Goal: Information Seeking & Learning: Understand process/instructions

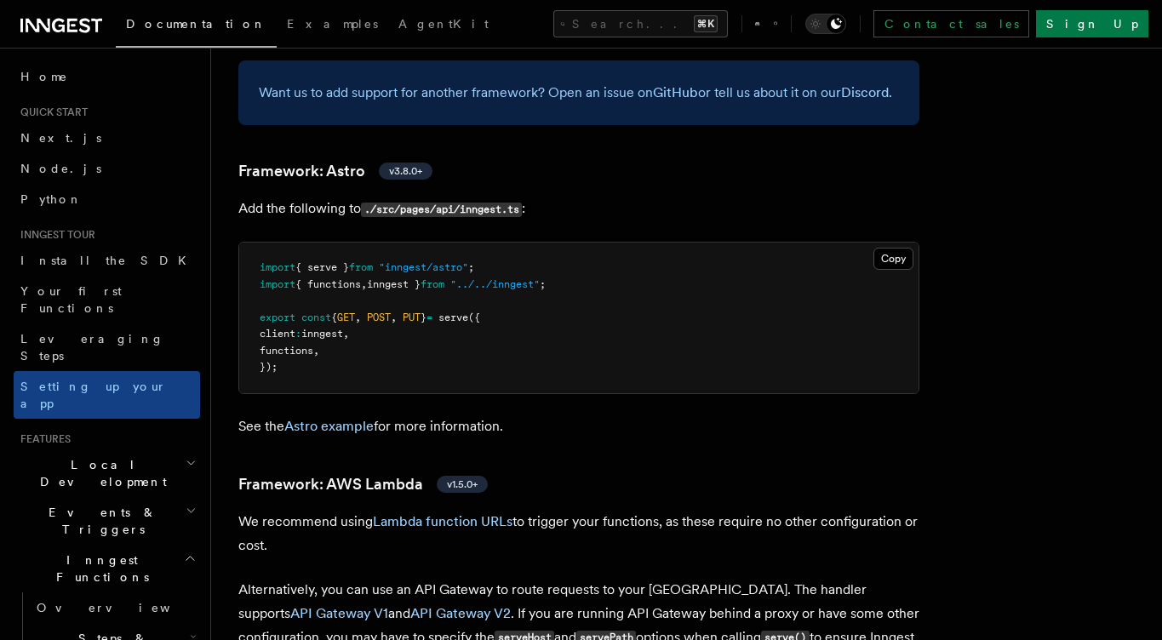
scroll to position [1324, 0]
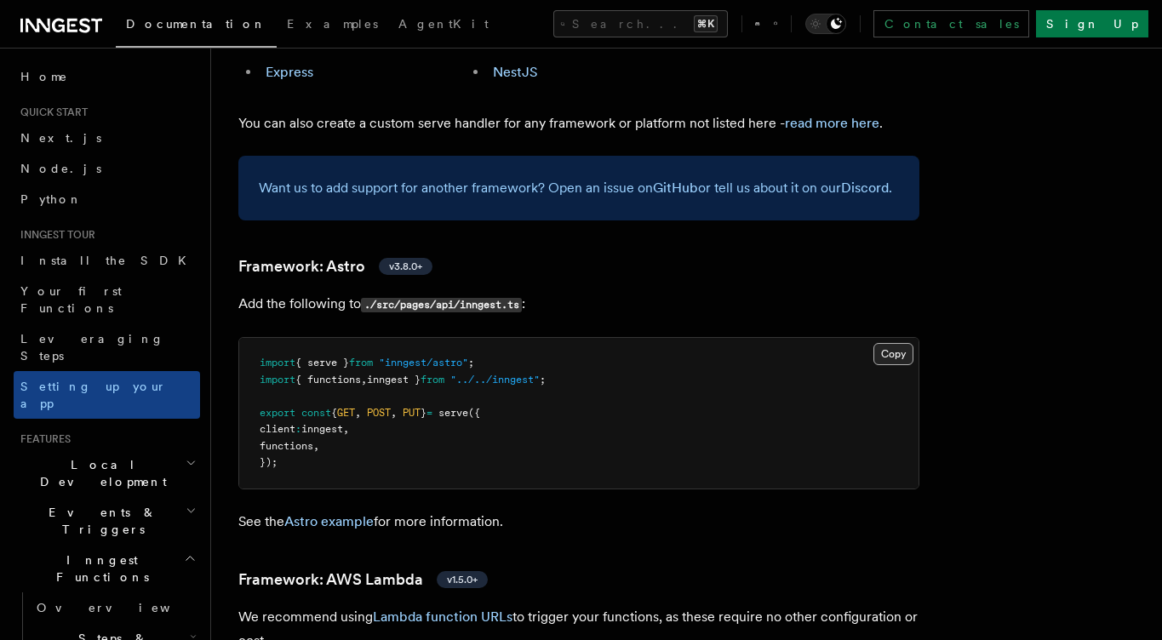
click at [889, 343] on button "Copy Copied" at bounding box center [893, 354] width 40 height 22
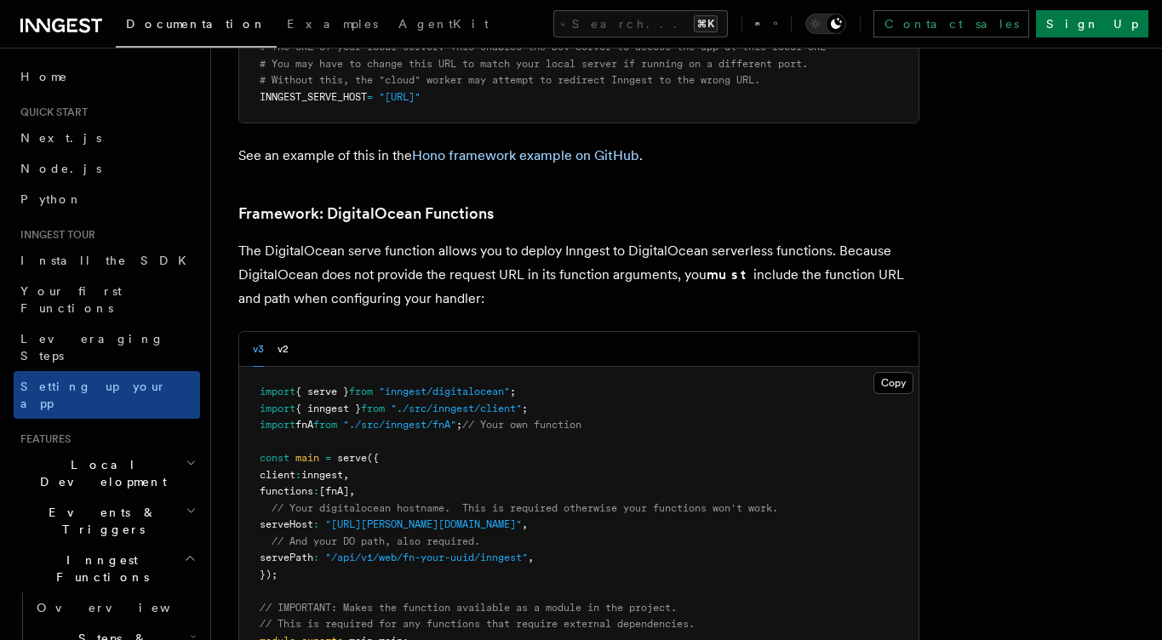
scroll to position [3878, 0]
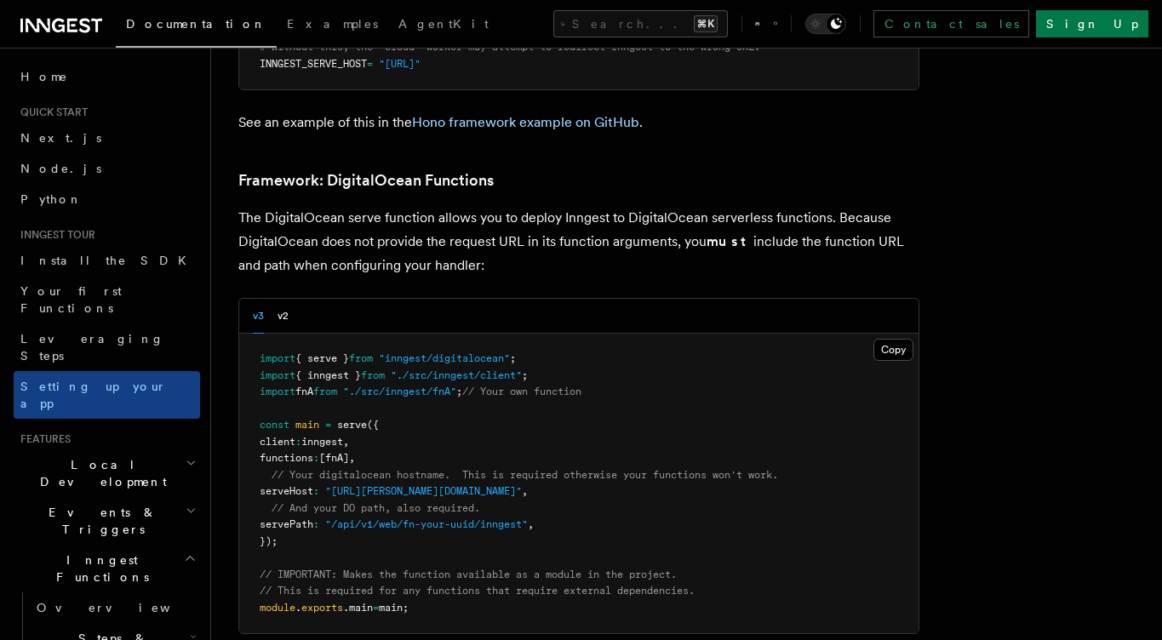
click at [269, 299] on div "v3 v2" at bounding box center [271, 316] width 36 height 35
click at [281, 299] on button "v2" at bounding box center [282, 316] width 11 height 35
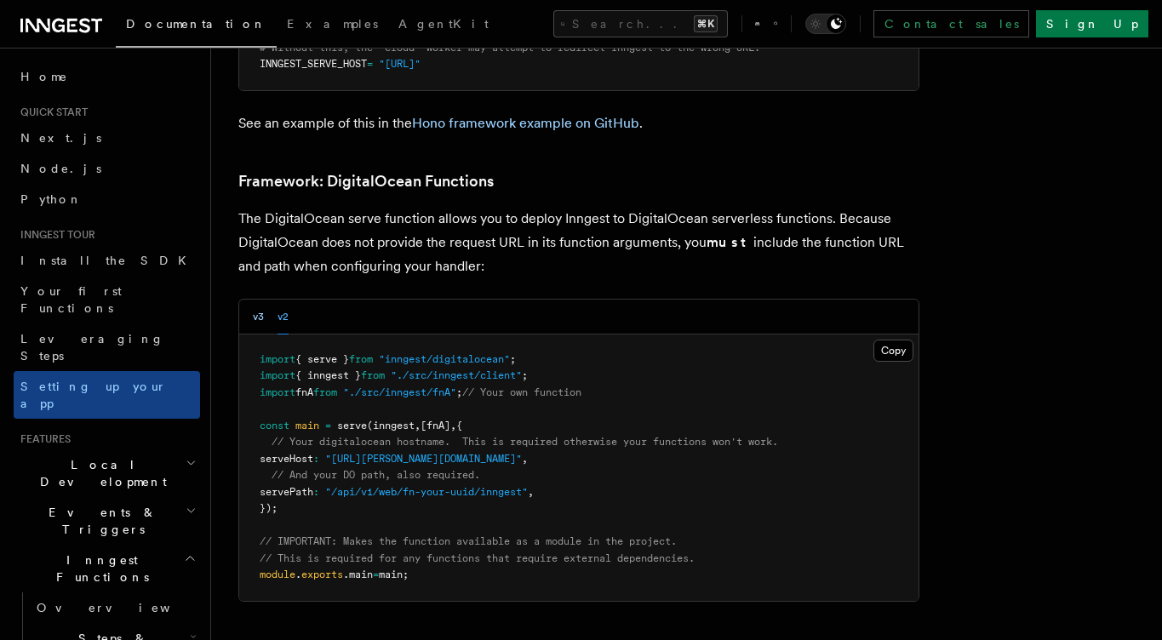
click at [258, 300] on button "v3" at bounding box center [258, 317] width 11 height 35
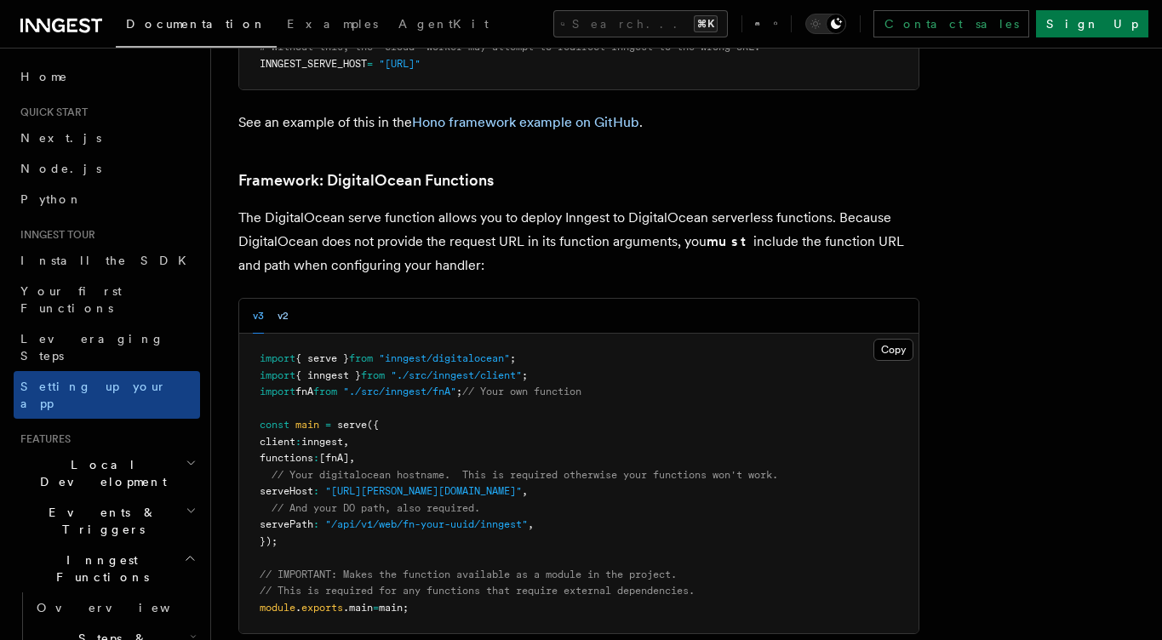
click at [278, 299] on button "v2" at bounding box center [282, 316] width 11 height 35
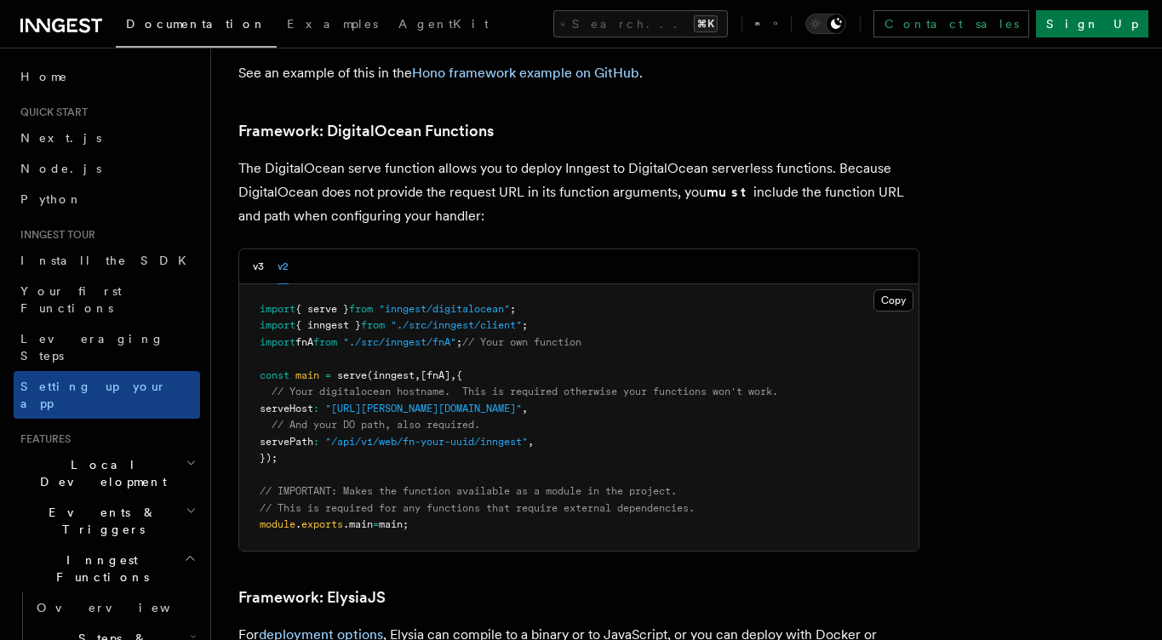
scroll to position [3828, 0]
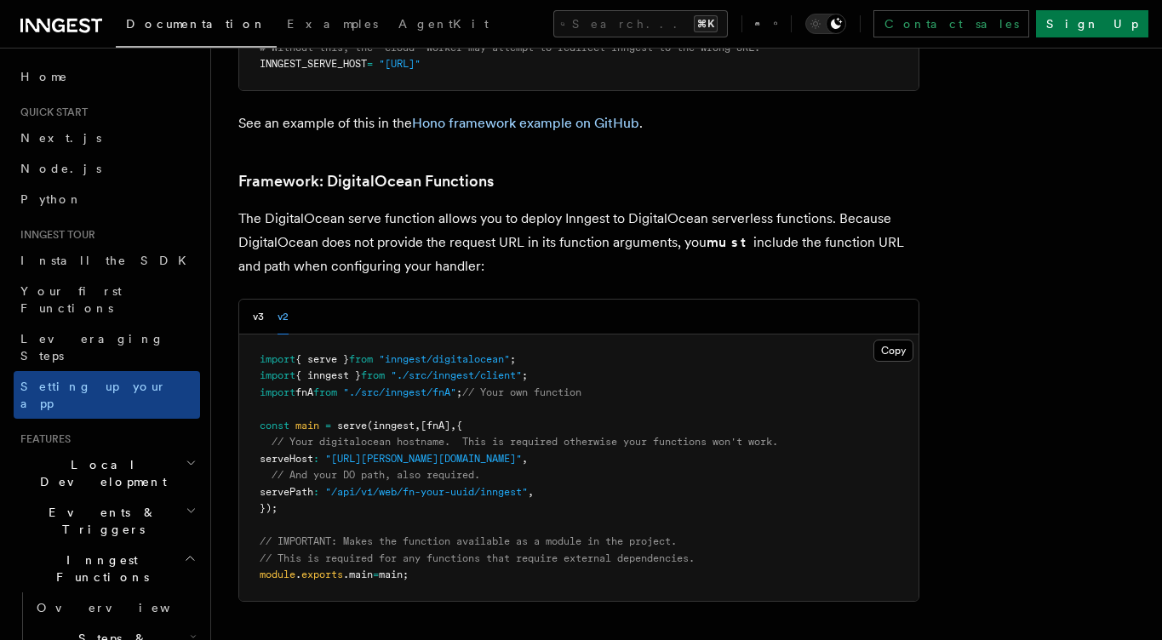
click at [243, 300] on div "v3 v2" at bounding box center [578, 317] width 679 height 35
click at [251, 300] on div "v3 v2" at bounding box center [578, 317] width 679 height 35
click at [255, 300] on button "v3" at bounding box center [258, 317] width 11 height 35
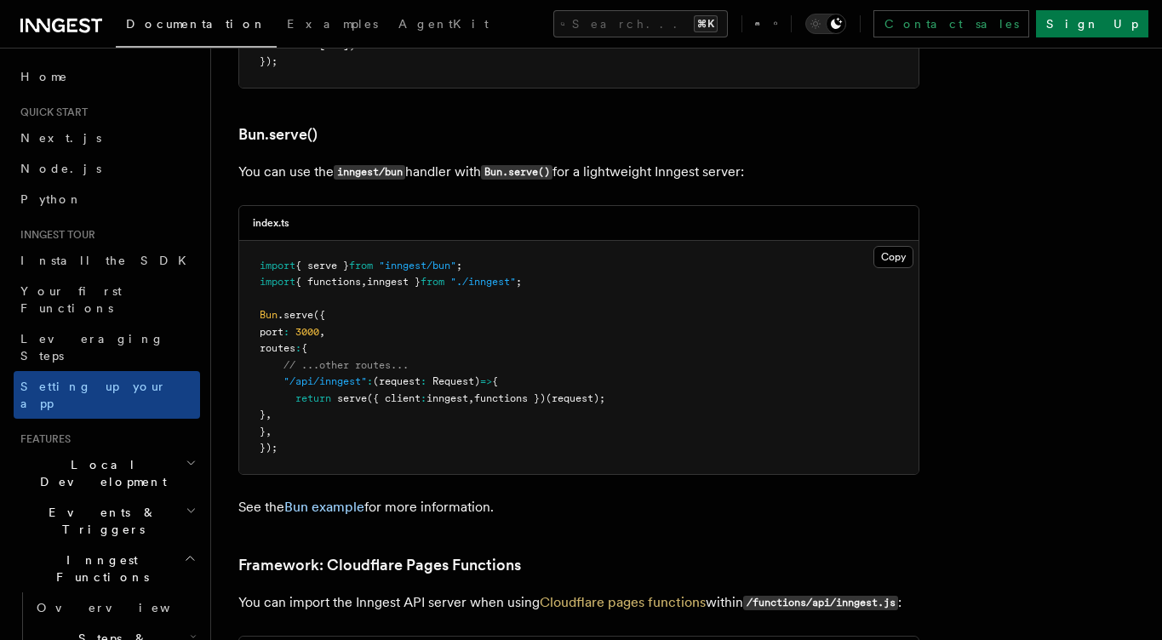
scroll to position [2053, 0]
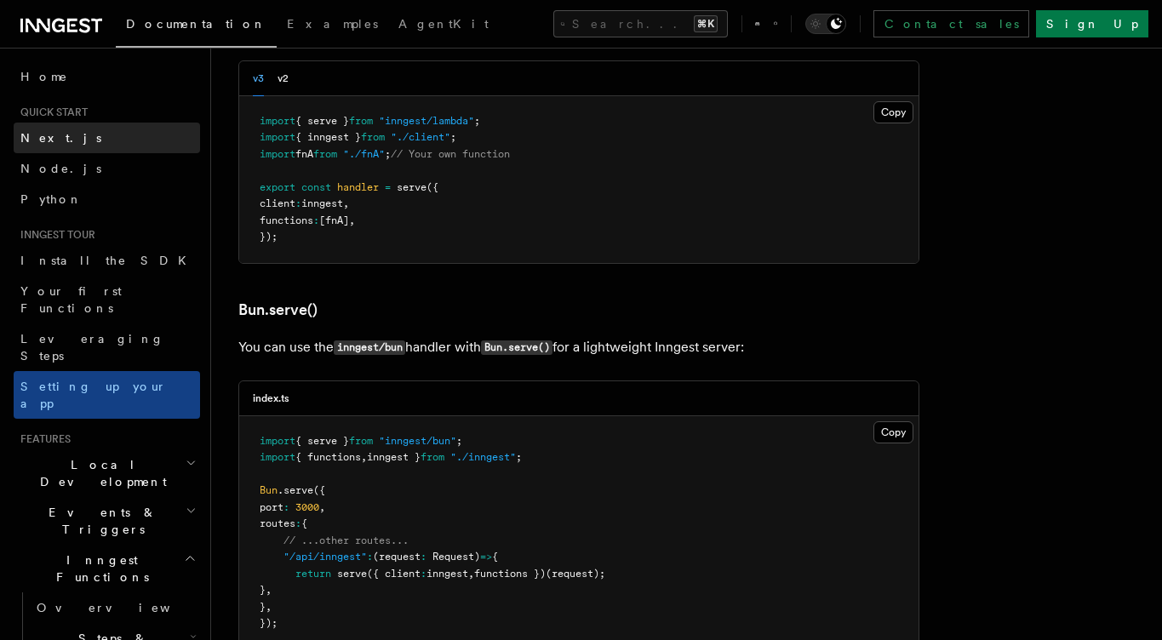
click at [48, 140] on span "Next.js" at bounding box center [60, 138] width 81 height 14
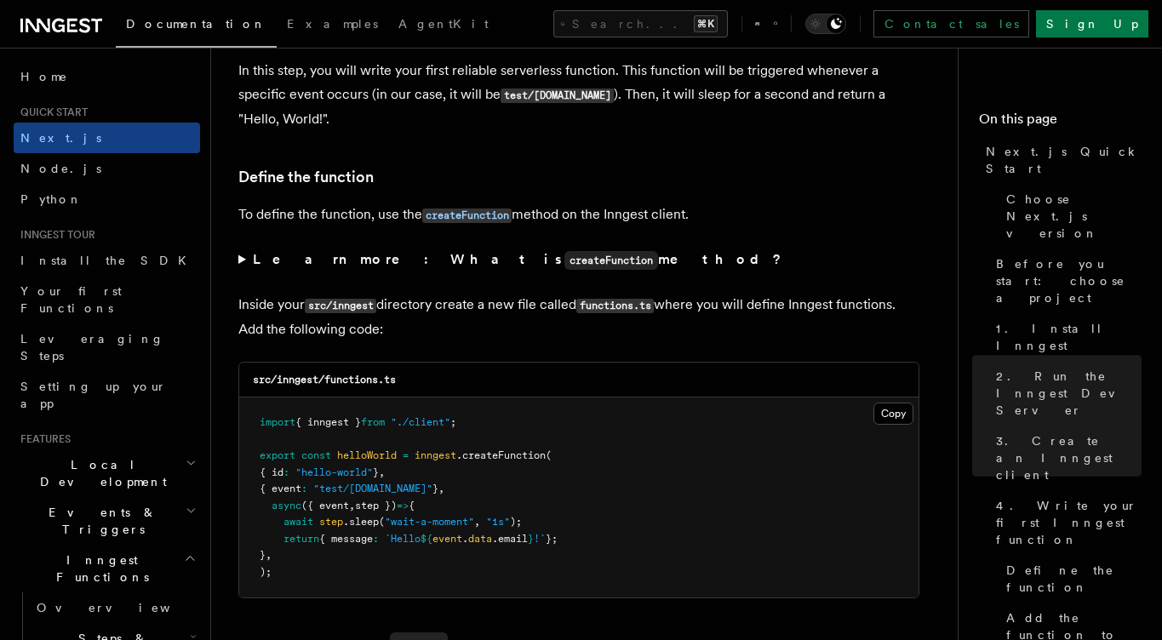
scroll to position [2812, 0]
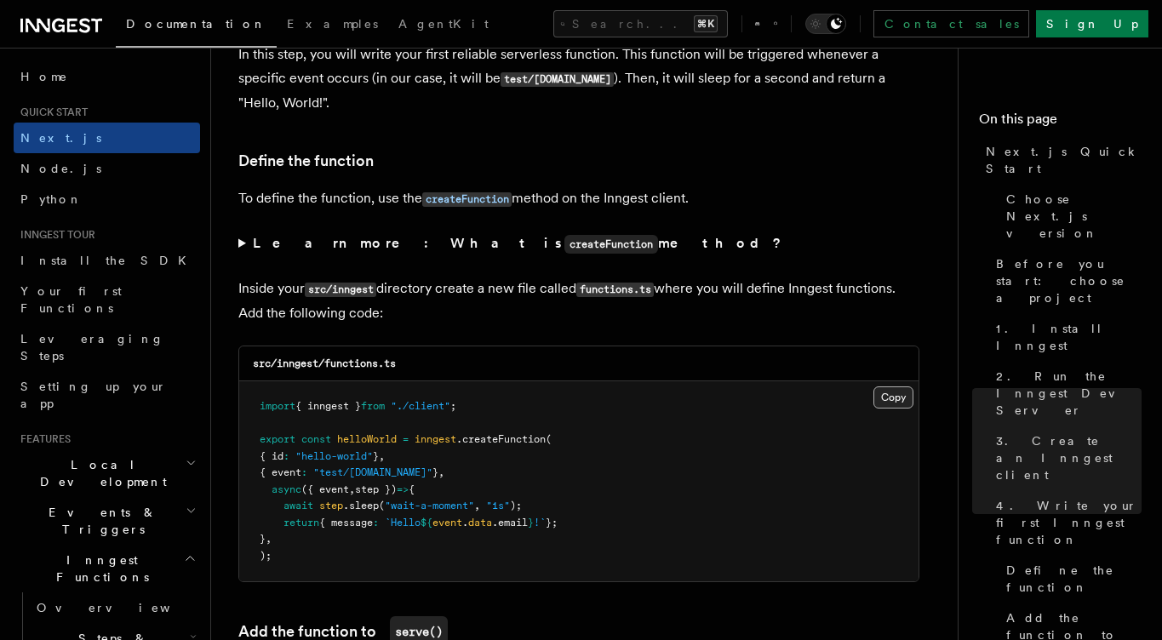
click at [883, 401] on button "Copy Copied" at bounding box center [893, 397] width 40 height 22
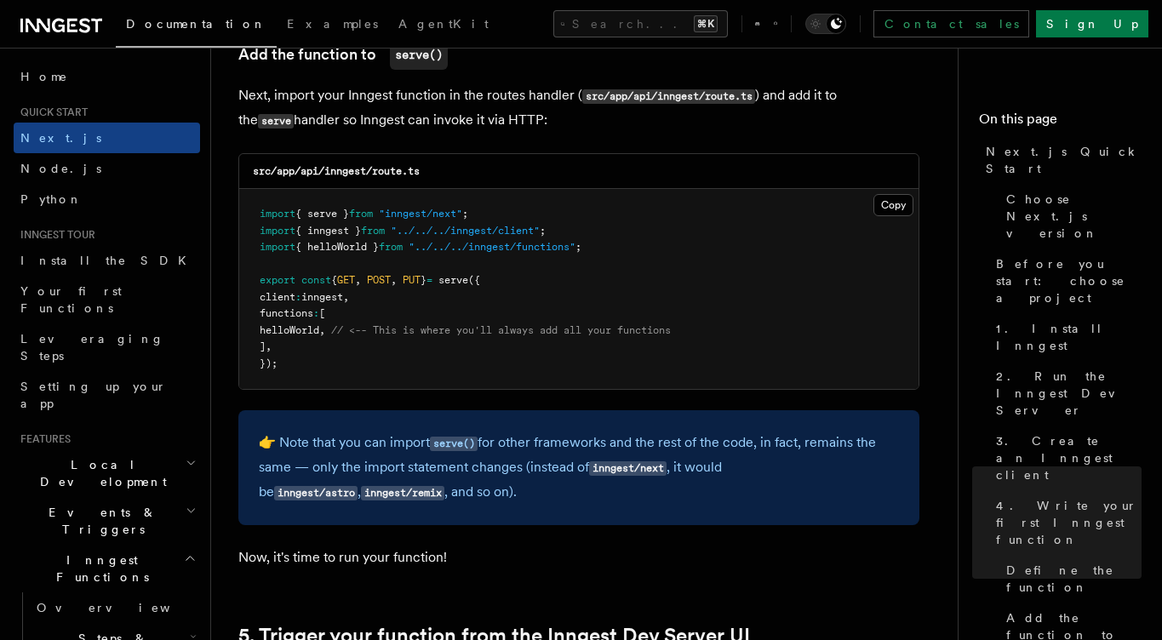
scroll to position [3387, 0]
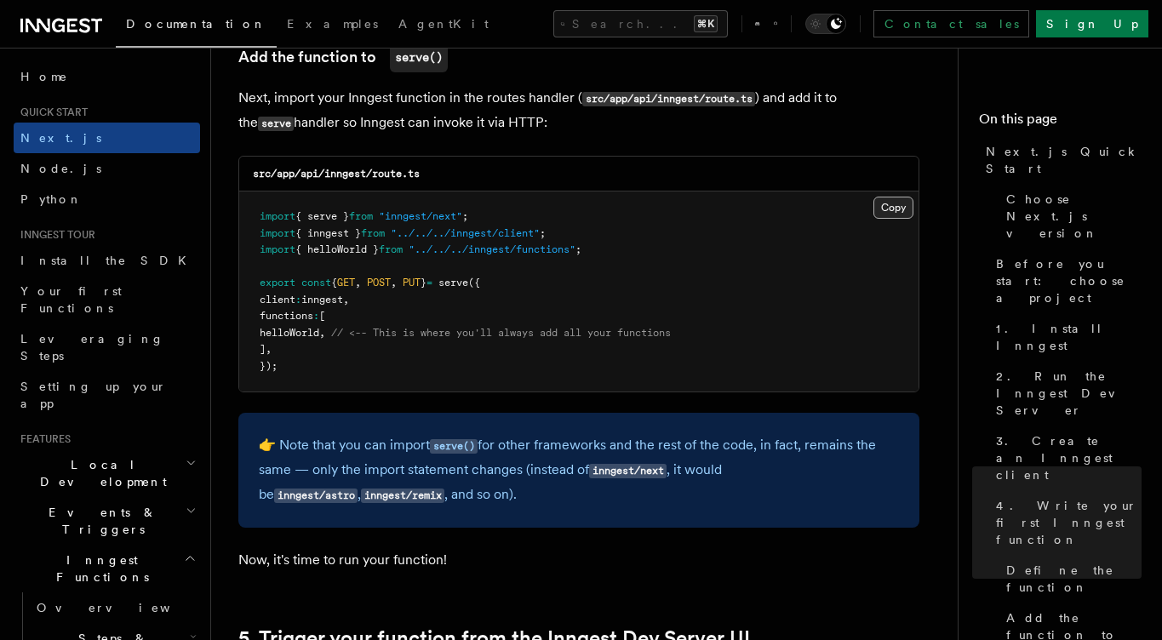
click at [885, 212] on button "Copy Copied" at bounding box center [893, 208] width 40 height 22
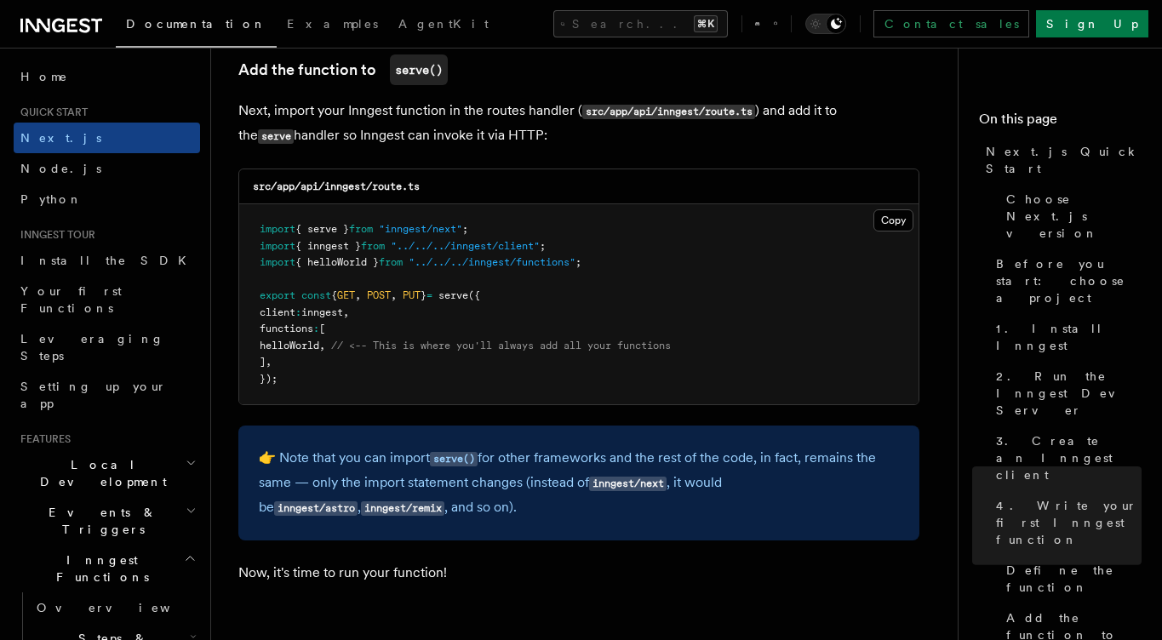
scroll to position [3372, 0]
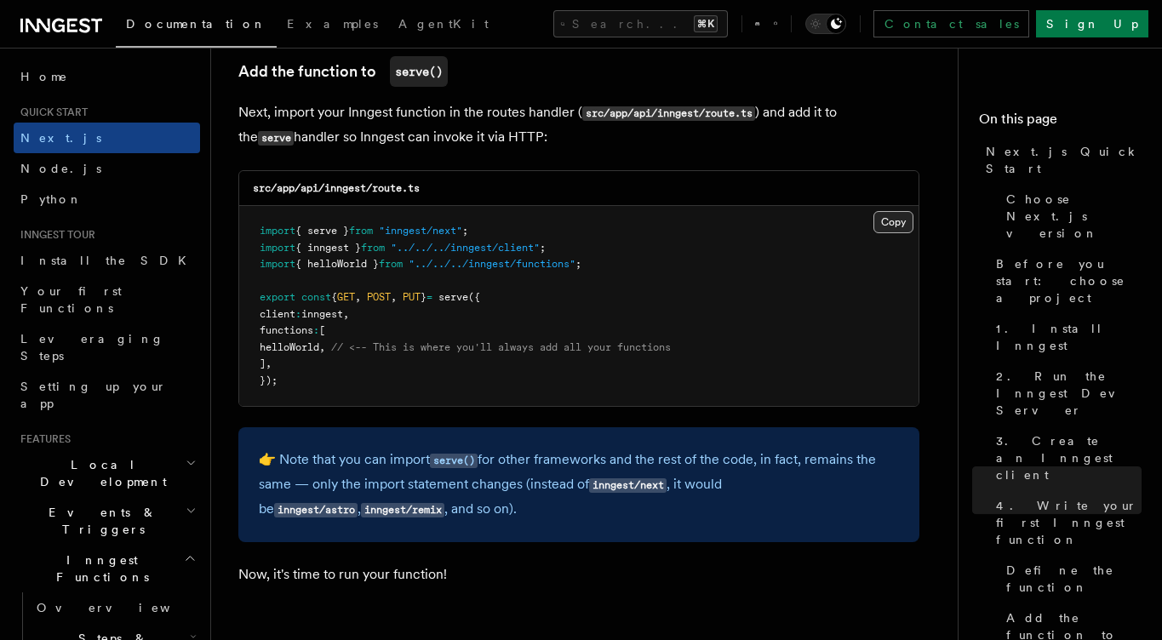
click at [889, 232] on button "Copy Copied" at bounding box center [893, 222] width 40 height 22
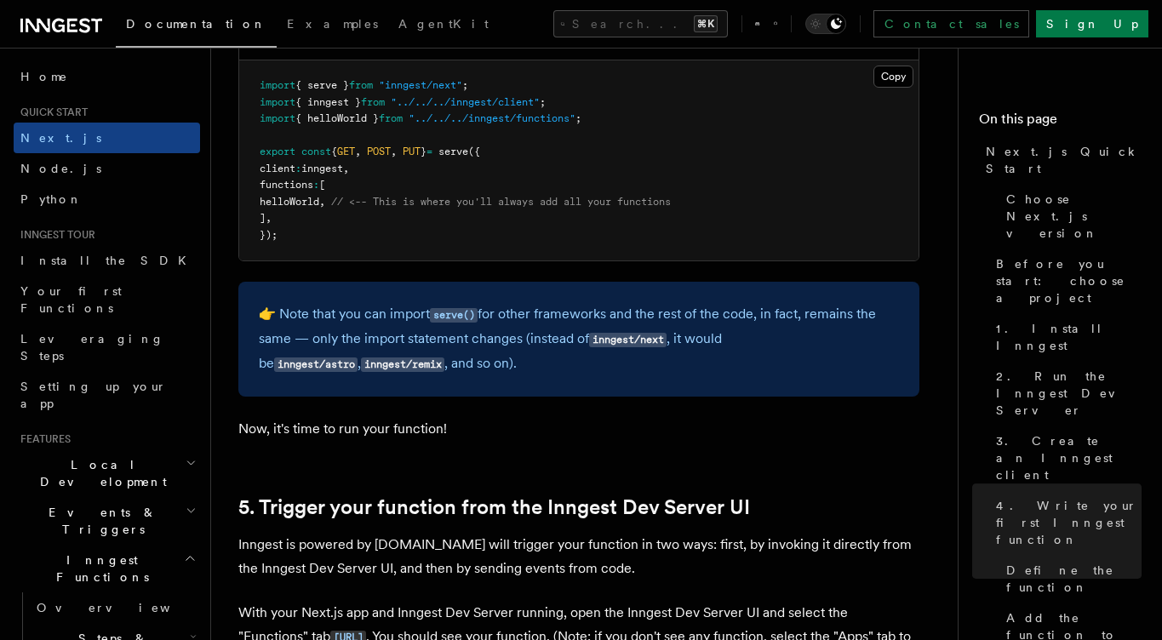
scroll to position [3361, 0]
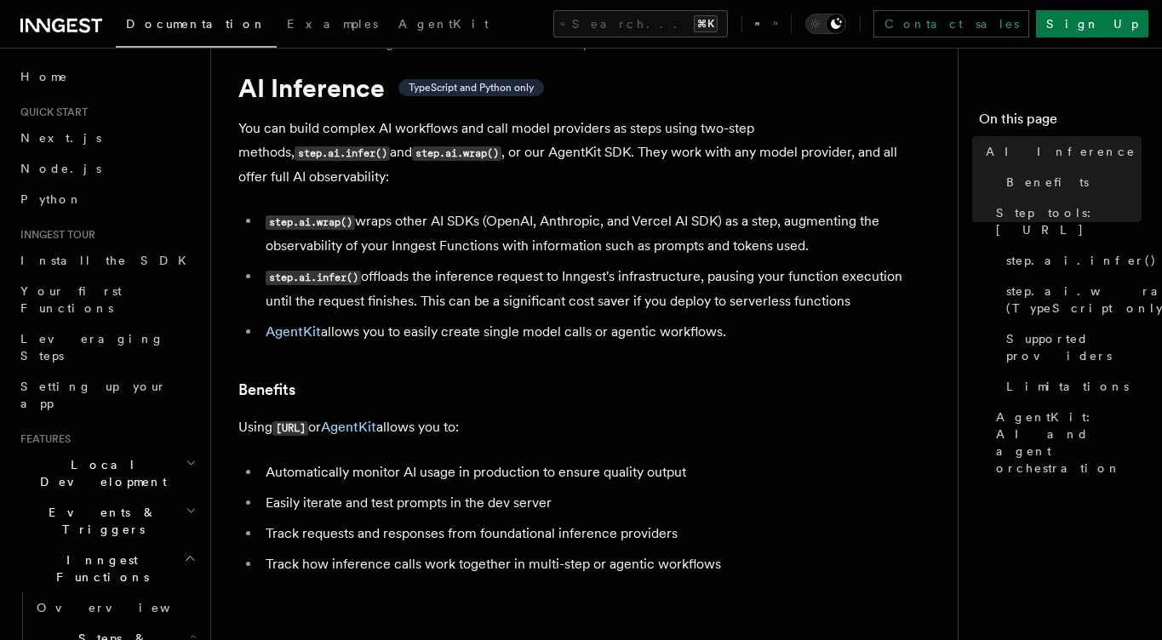
scroll to position [41, 0]
click at [376, 418] on link "AgentKit" at bounding box center [348, 426] width 55 height 16
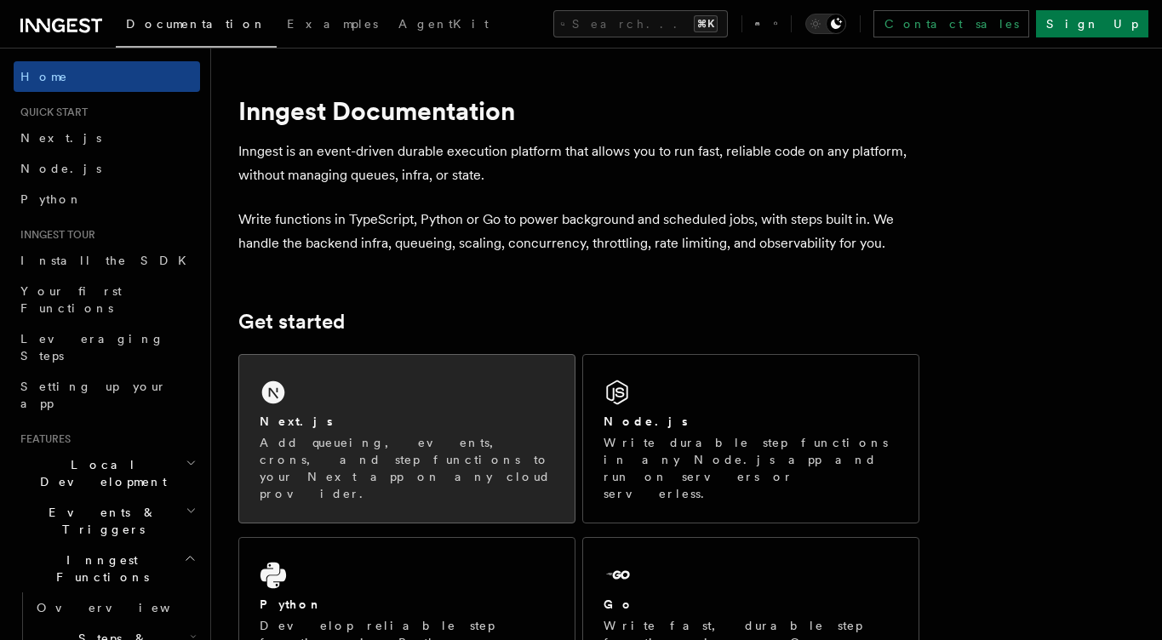
click at [434, 409] on div "Next.js Add queueing, events, crons, and step functions to your Next app on any…" at bounding box center [406, 439] width 335 height 168
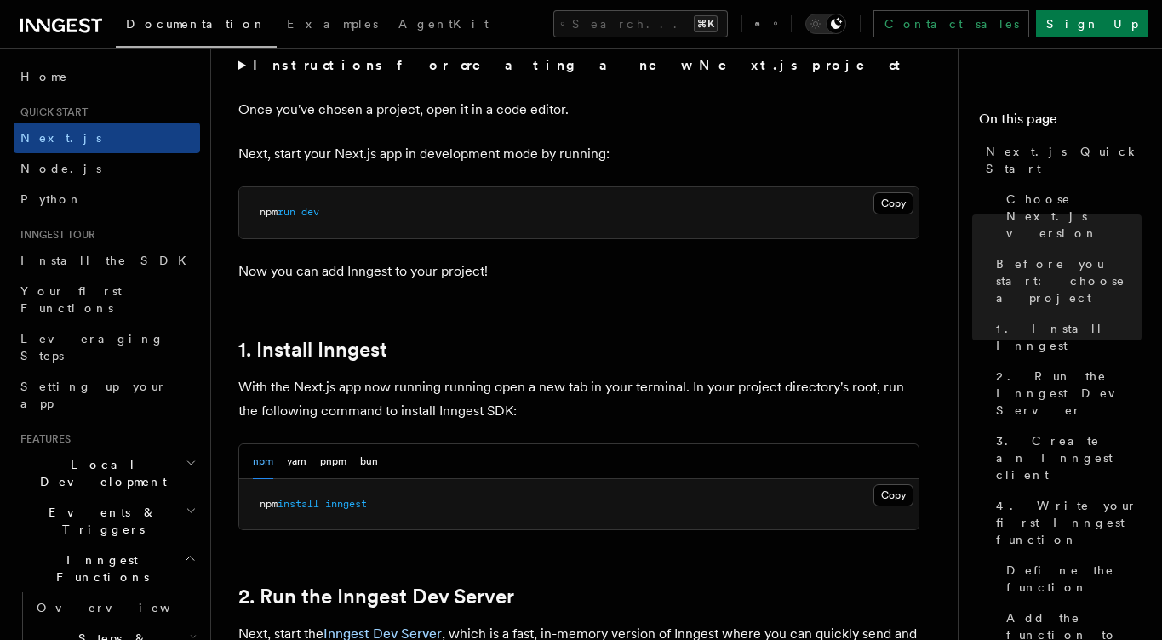
scroll to position [679, 0]
